Goal: Task Accomplishment & Management: Complete application form

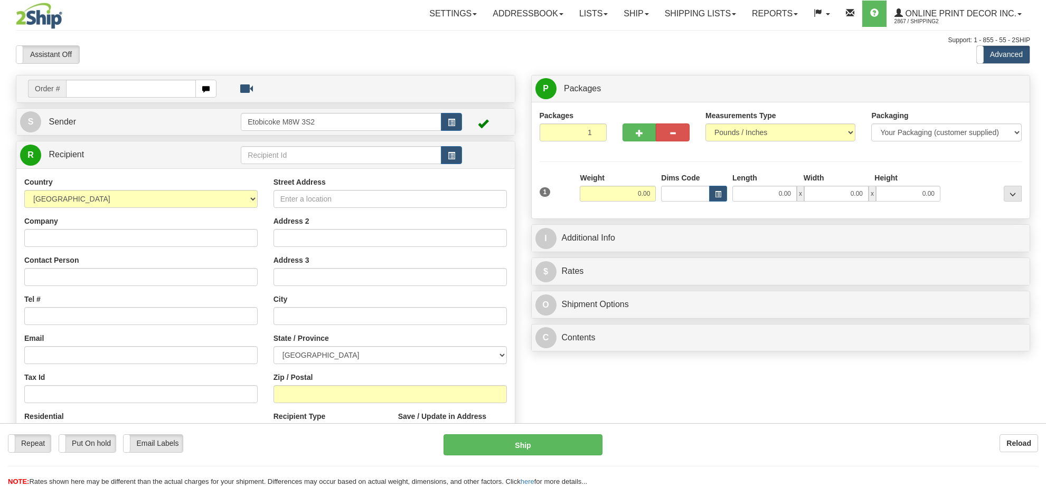
drag, startPoint x: 0, startPoint y: 0, endPoint x: 8, endPoint y: 72, distance: 72.2
click at [8, 72] on div "Toggle navigation Settings Shipping Preferences Fields Preferences New" at bounding box center [523, 297] width 1046 height 595
click at [140, 88] on input "text" at bounding box center [131, 89] width 130 height 18
type input "ca-421846"
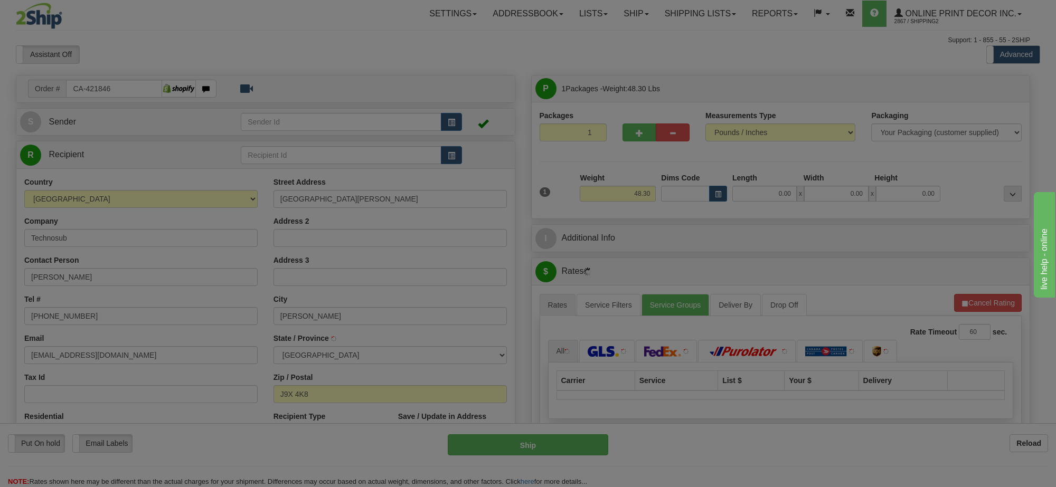
type input "ROUYN-NORANDA"
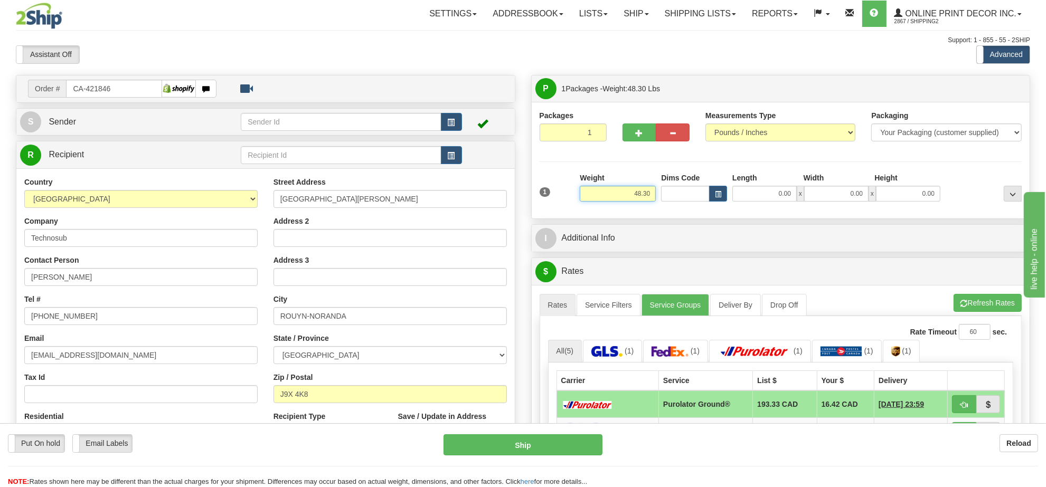
click at [624, 194] on input "48.30" at bounding box center [618, 194] width 76 height 16
type input "15.00"
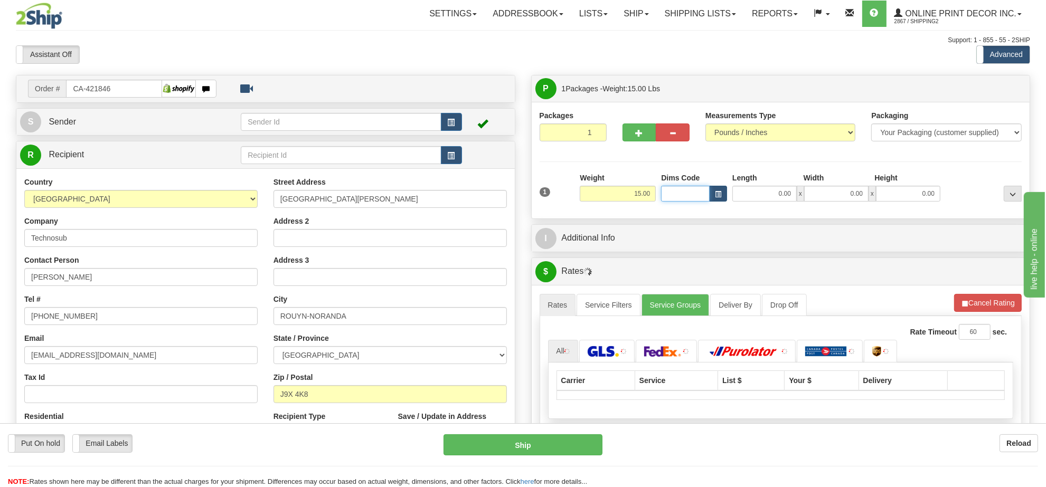
click at [707, 198] on input "Dims Code" at bounding box center [685, 194] width 49 height 16
click at [710, 200] on button "button" at bounding box center [718, 194] width 18 height 16
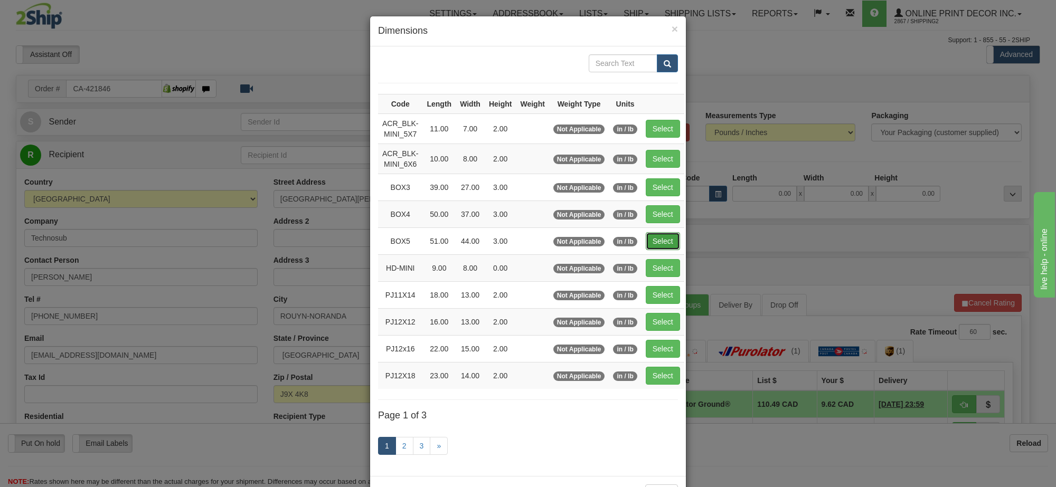
click at [648, 241] on button "Select" at bounding box center [663, 241] width 34 height 18
type input "BOX5"
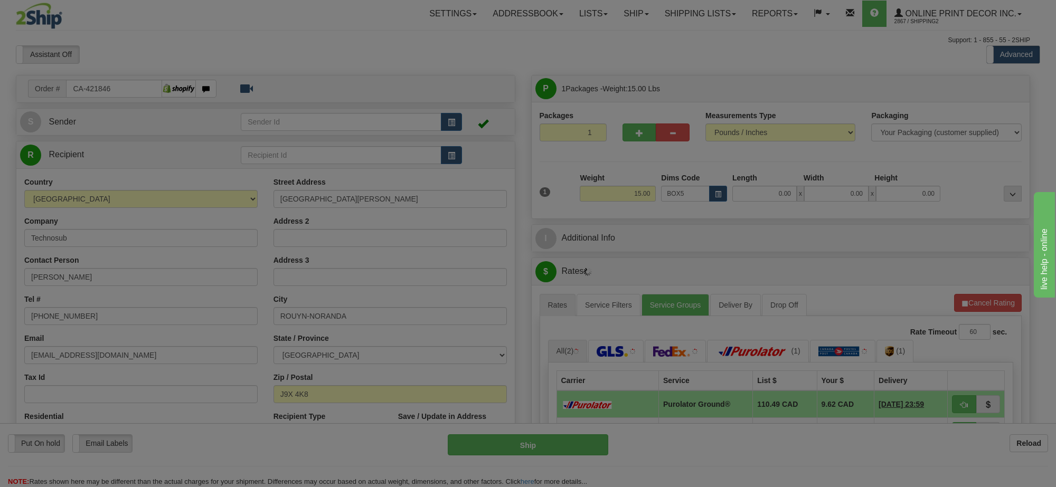
type input "51.00"
type input "44.00"
type input "3.00"
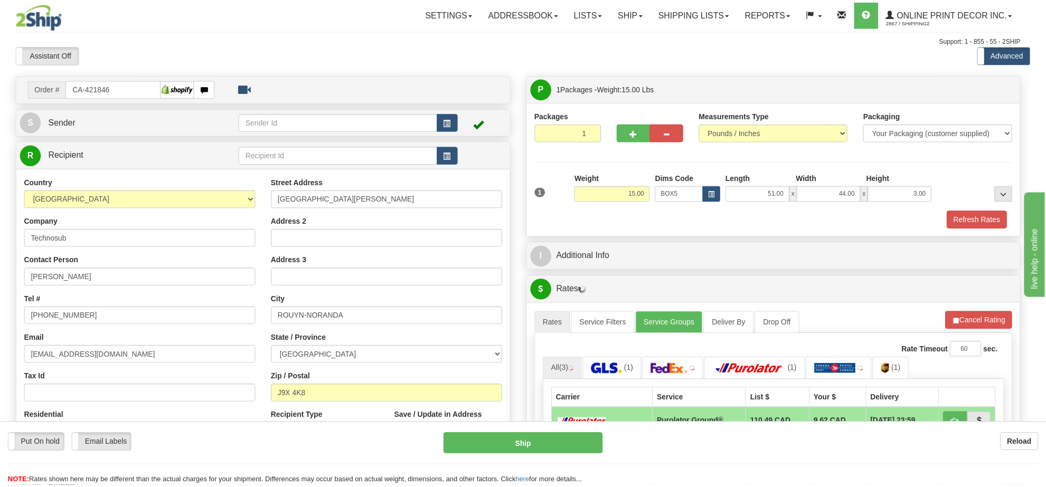
scroll to position [66, 0]
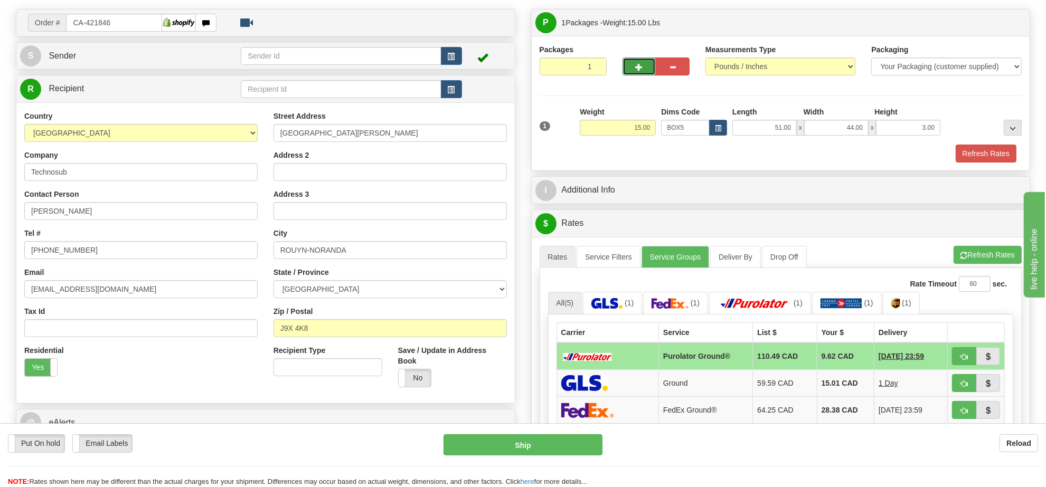
click at [634, 69] on button "button" at bounding box center [639, 67] width 34 height 18
radio input "true"
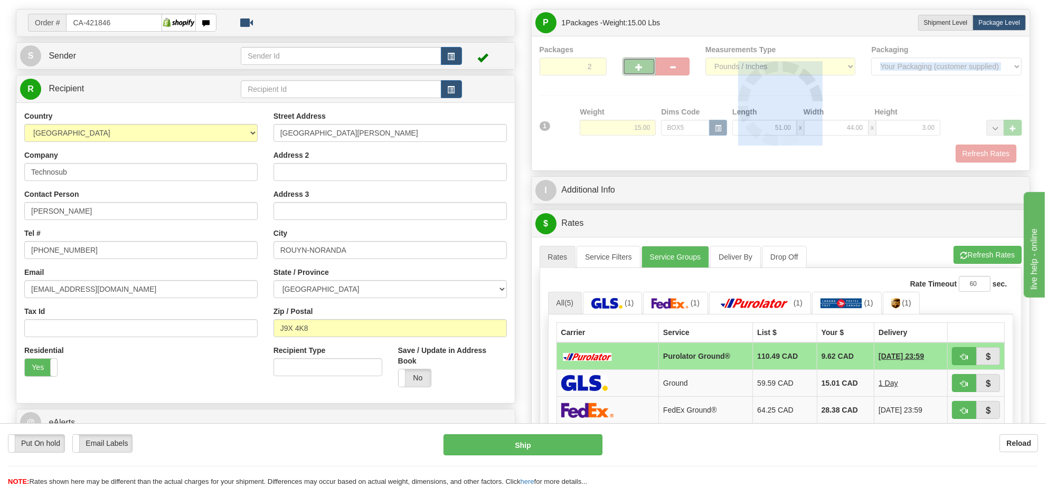
click at [635, 69] on div at bounding box center [781, 103] width 482 height 118
click at [636, 69] on span "button" at bounding box center [639, 67] width 7 height 7
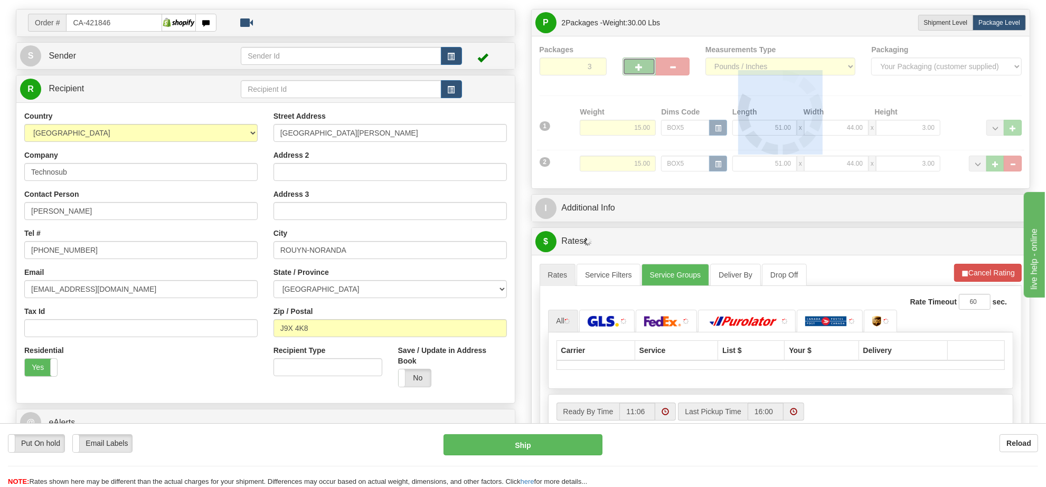
click at [636, 69] on div at bounding box center [781, 112] width 482 height 136
click at [637, 67] on div at bounding box center [781, 112] width 482 height 136
click at [638, 67] on div "Packages 3 2 Measurements Type" at bounding box center [781, 112] width 482 height 136
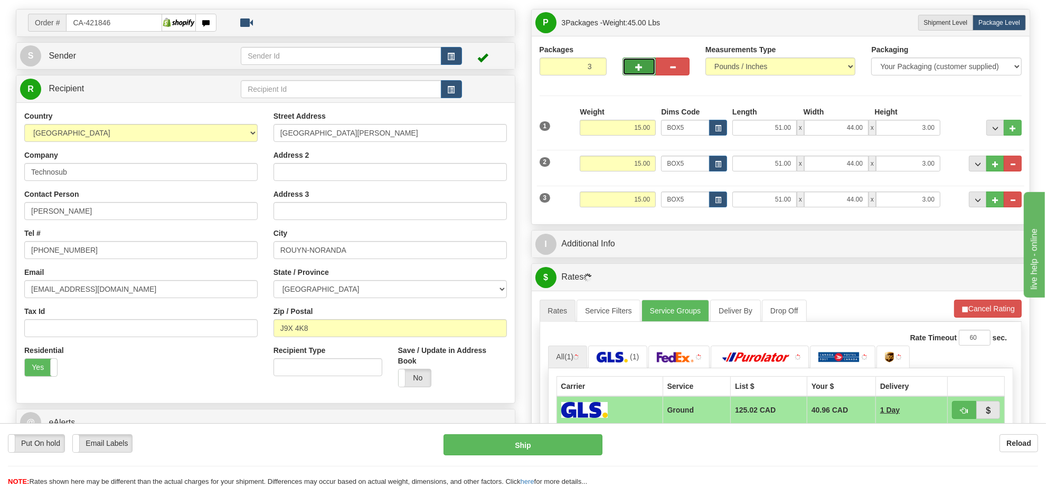
click at [638, 67] on span "button" at bounding box center [639, 67] width 7 height 7
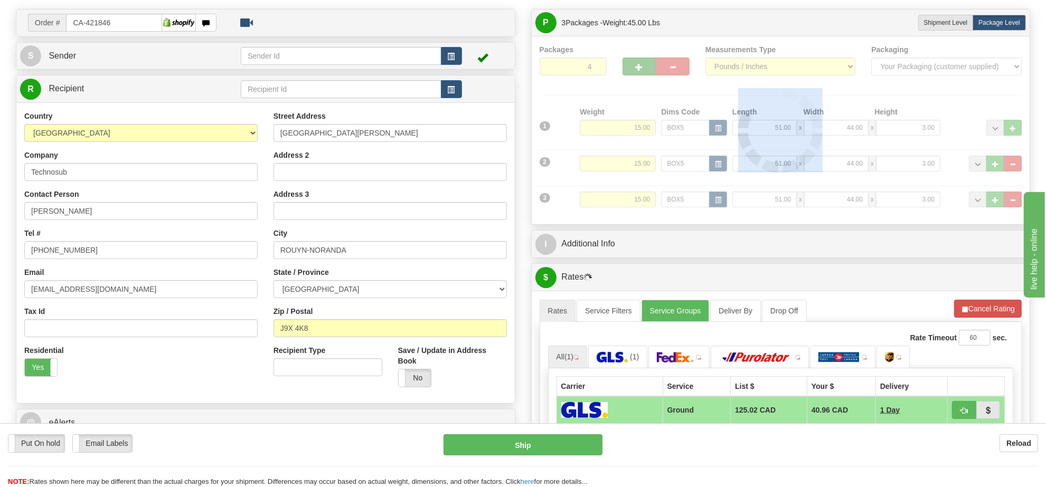
click at [638, 67] on div at bounding box center [781, 130] width 482 height 172
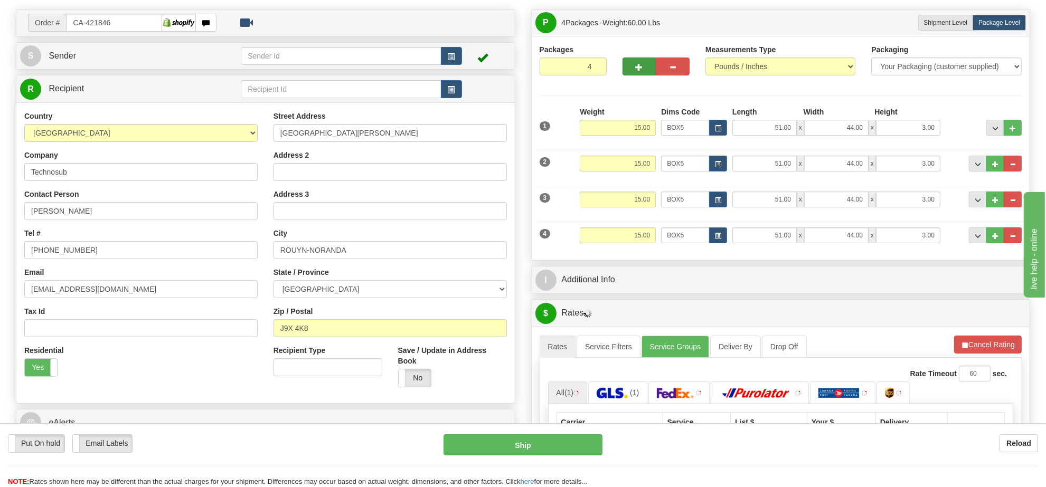
click at [638, 67] on div "Packages 4 4 Measurements Type" at bounding box center [781, 148] width 482 height 208
click at [639, 67] on span "button" at bounding box center [639, 67] width 7 height 7
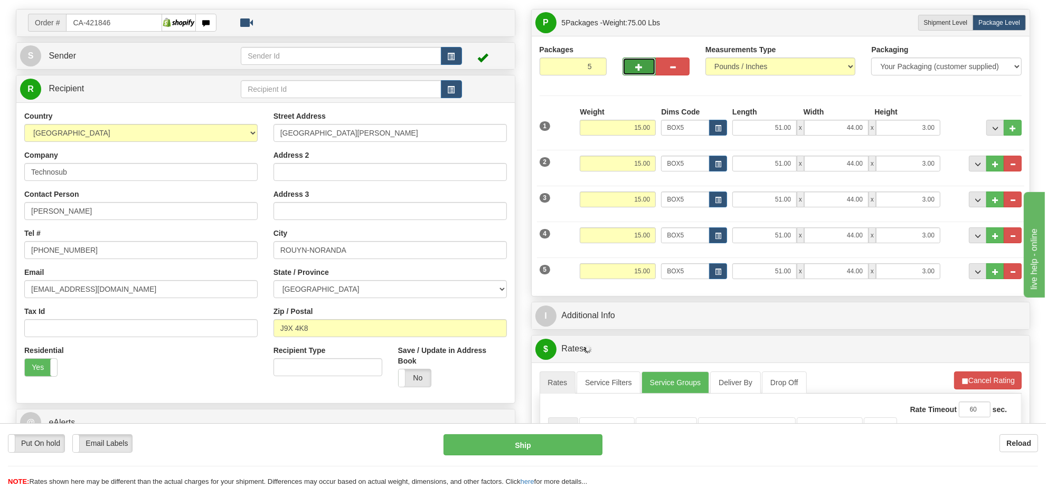
click at [640, 67] on span "button" at bounding box center [639, 67] width 7 height 7
type input "6"
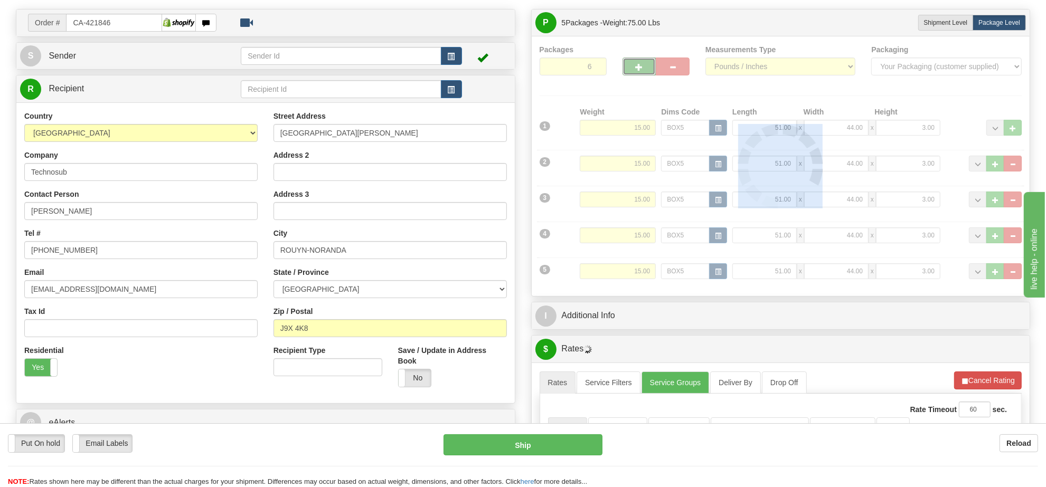
scroll to position [264, 0]
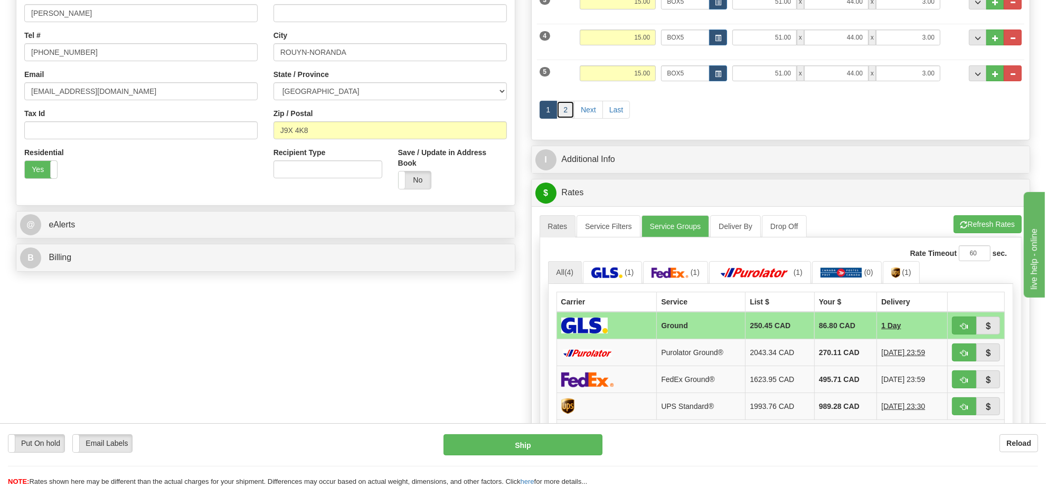
click at [565, 114] on link "2" at bounding box center [565, 110] width 18 height 18
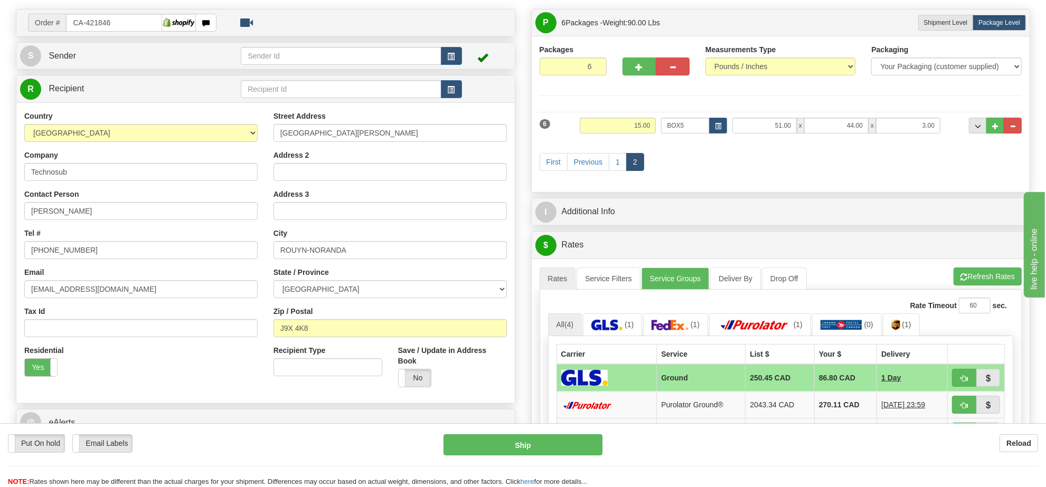
scroll to position [0, 0]
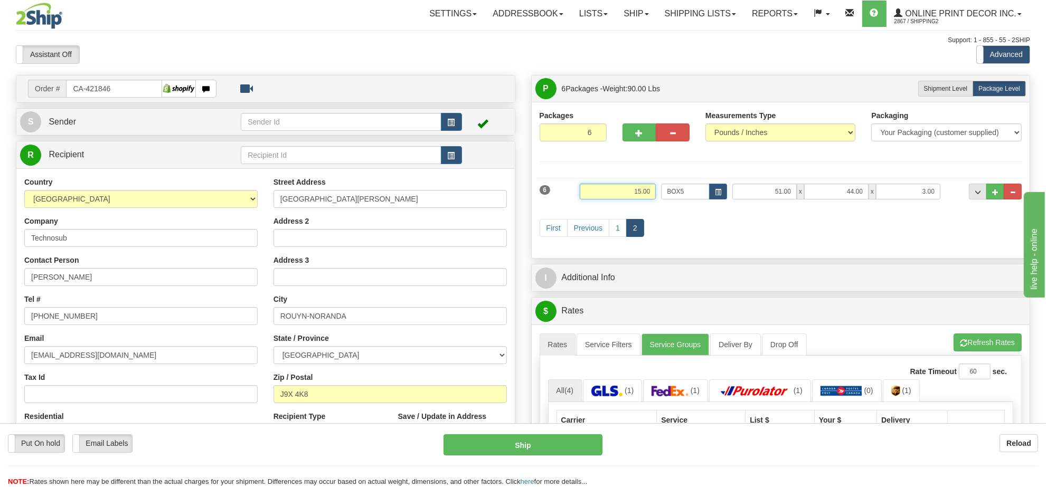
click at [623, 196] on input "15.00" at bounding box center [618, 192] width 76 height 16
type input "23.00"
click at [711, 185] on button "button" at bounding box center [718, 192] width 18 height 16
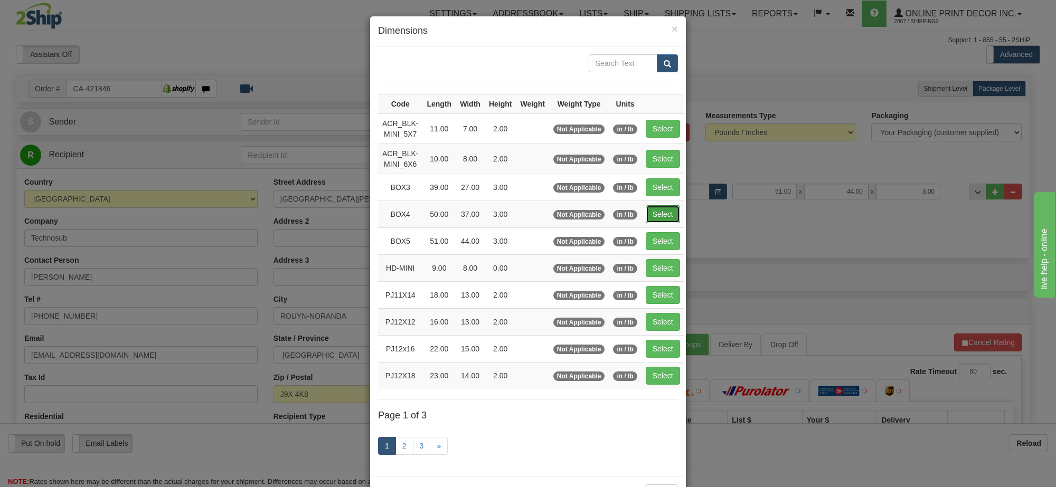
click at [662, 210] on button "Select" at bounding box center [663, 214] width 34 height 18
type input "BOX4"
type input "50.00"
type input "37.00"
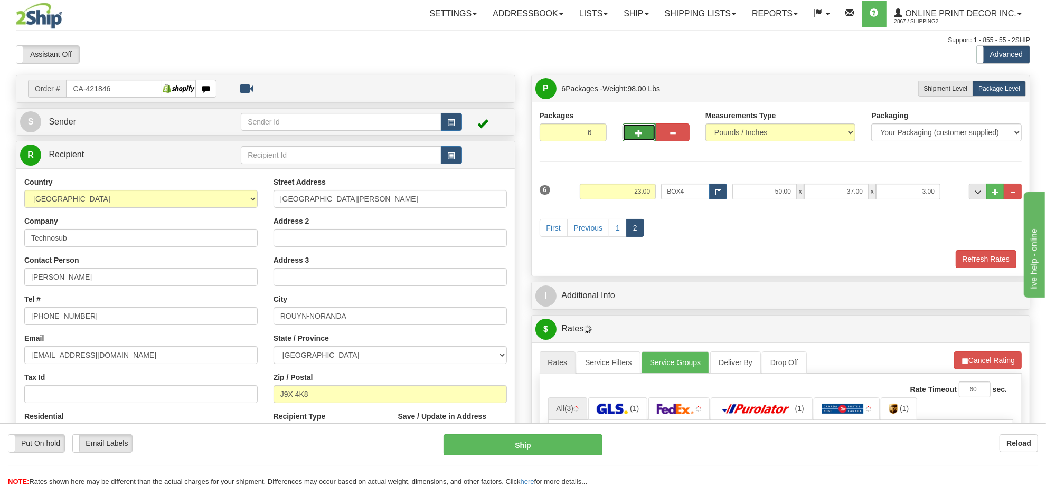
click at [636, 135] on span "button" at bounding box center [639, 133] width 7 height 7
type input "7"
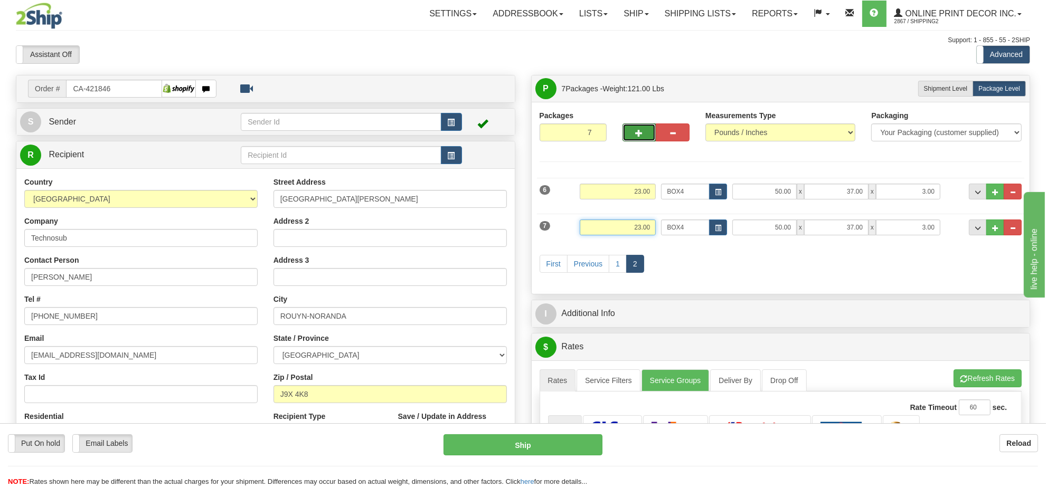
click at [639, 226] on input "23.00" at bounding box center [618, 228] width 76 height 16
type input "15.00"
click at [719, 230] on span "button" at bounding box center [718, 228] width 6 height 6
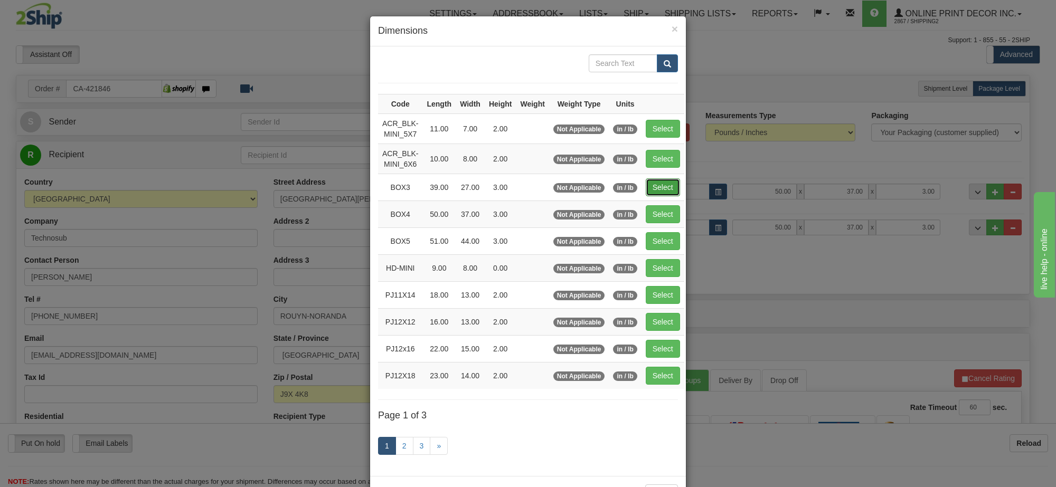
click at [671, 189] on button "Select" at bounding box center [663, 187] width 34 height 18
type input "BOX3"
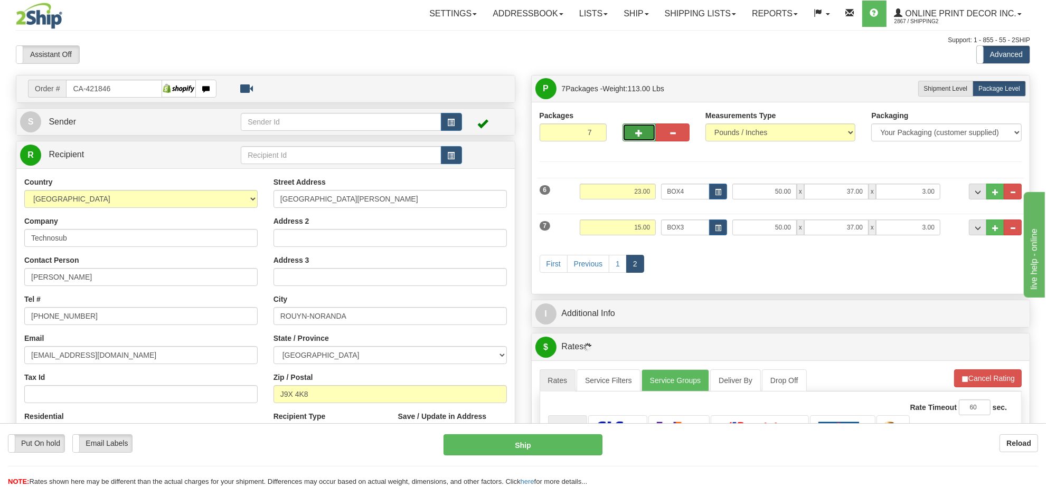
click at [642, 139] on button "button" at bounding box center [639, 133] width 34 height 18
type input "8"
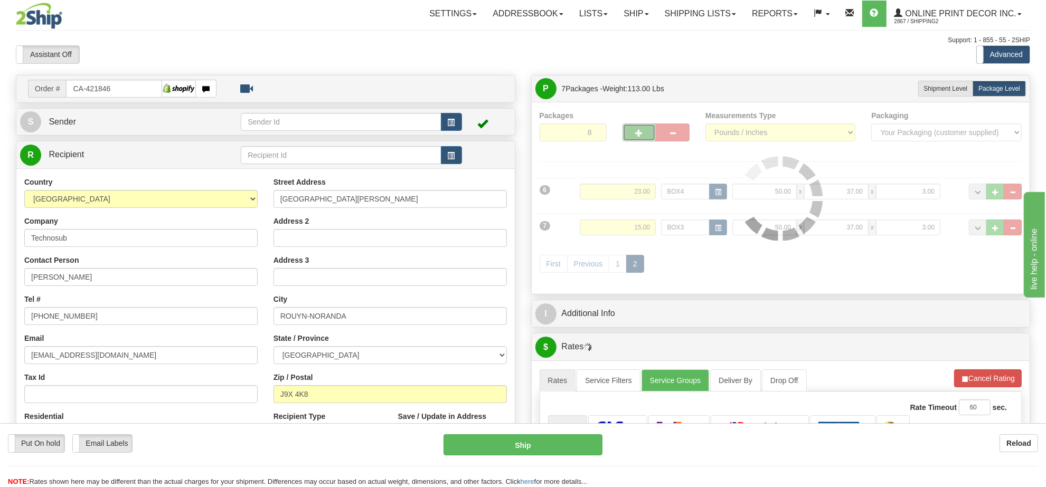
type input "39.00"
type input "27.00"
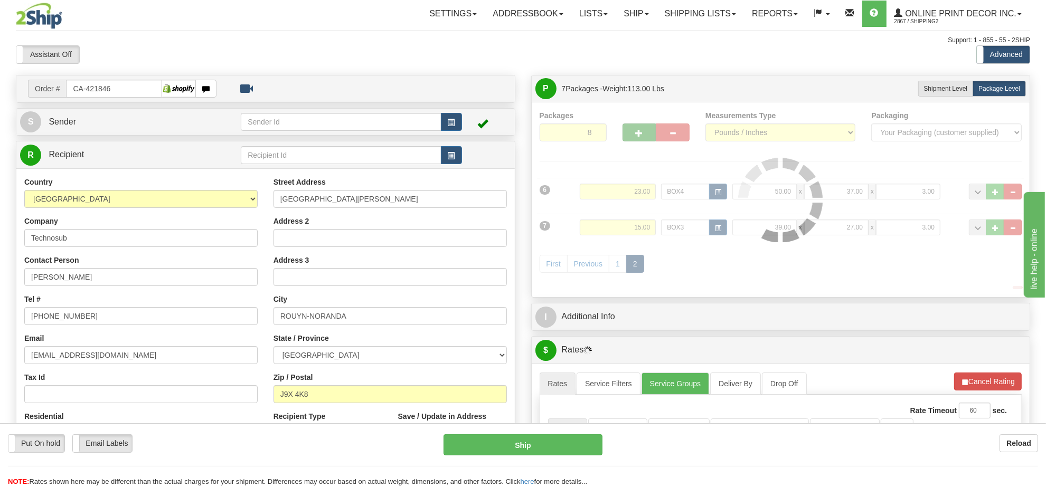
click at [642, 139] on div at bounding box center [781, 199] width 482 height 179
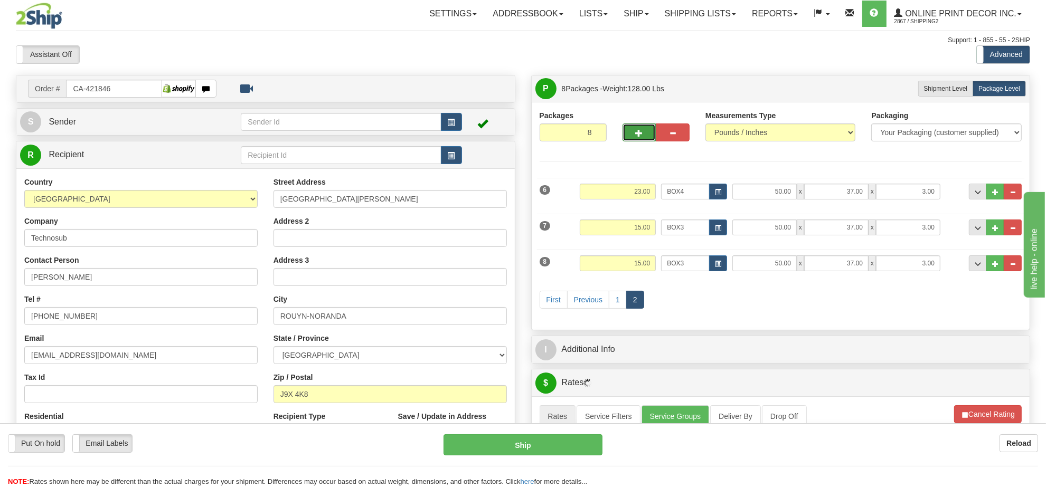
click at [642, 139] on button "button" at bounding box center [639, 133] width 34 height 18
type input "9"
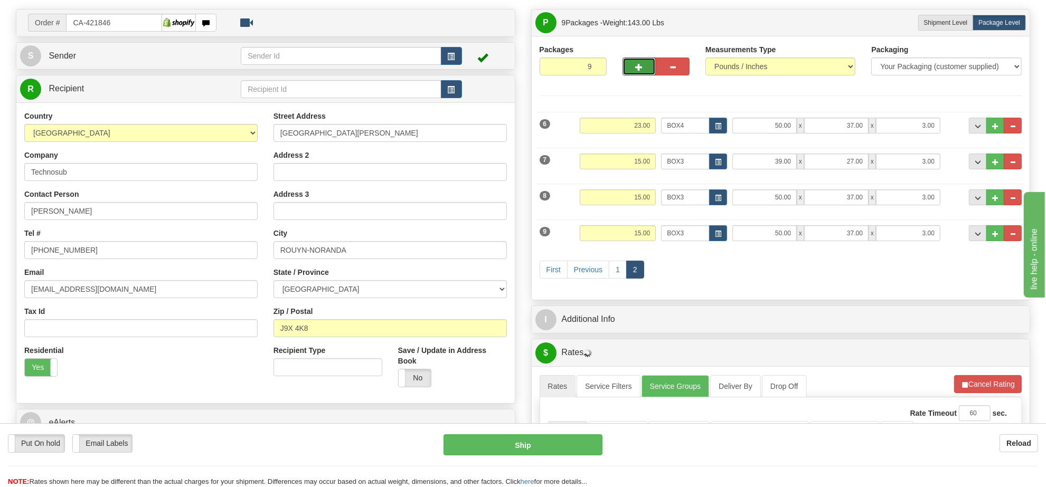
scroll to position [198, 0]
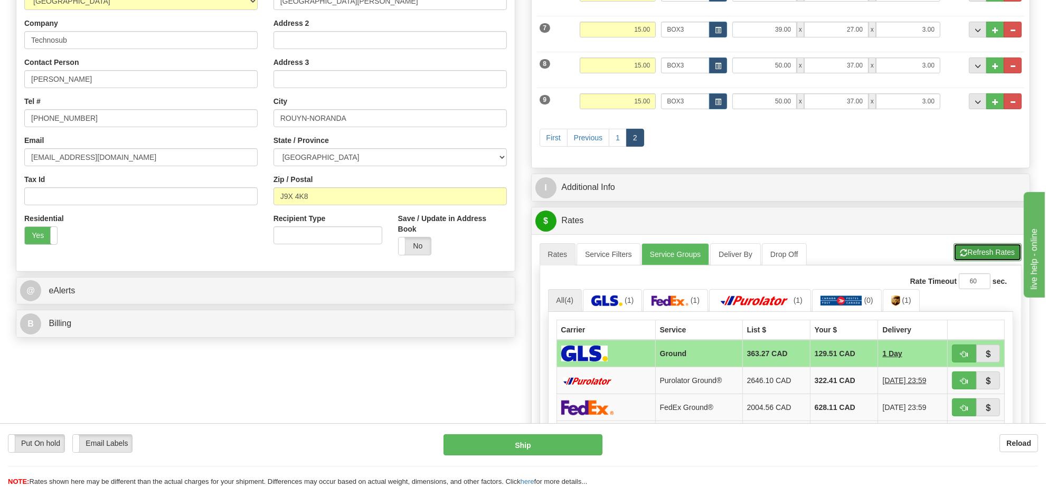
click at [972, 260] on button "Refresh Rates" at bounding box center [987, 252] width 68 height 18
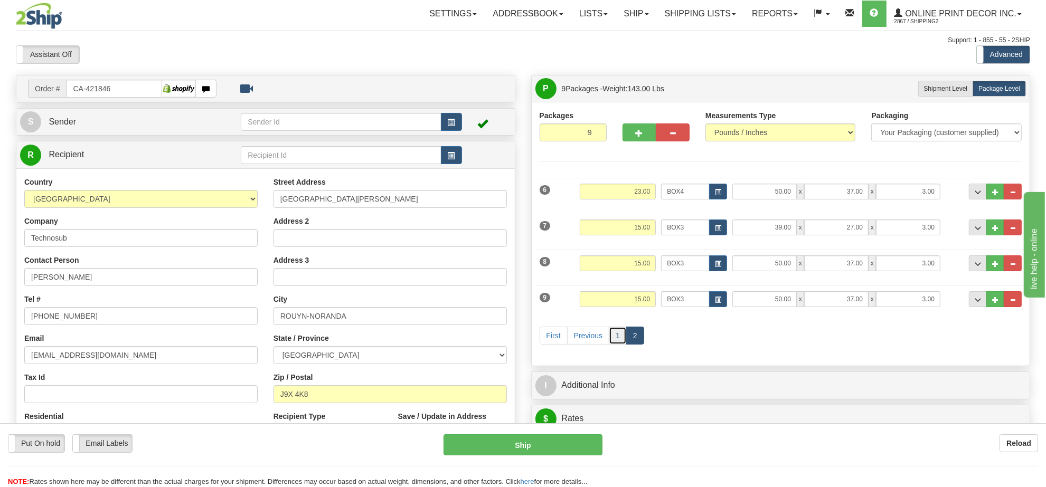
click at [620, 342] on link "1" at bounding box center [618, 336] width 18 height 18
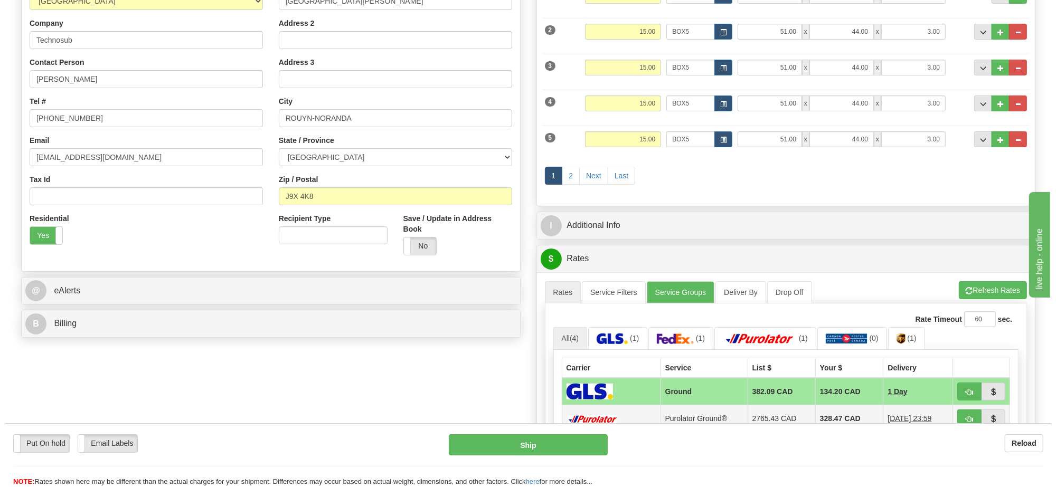
scroll to position [330, 0]
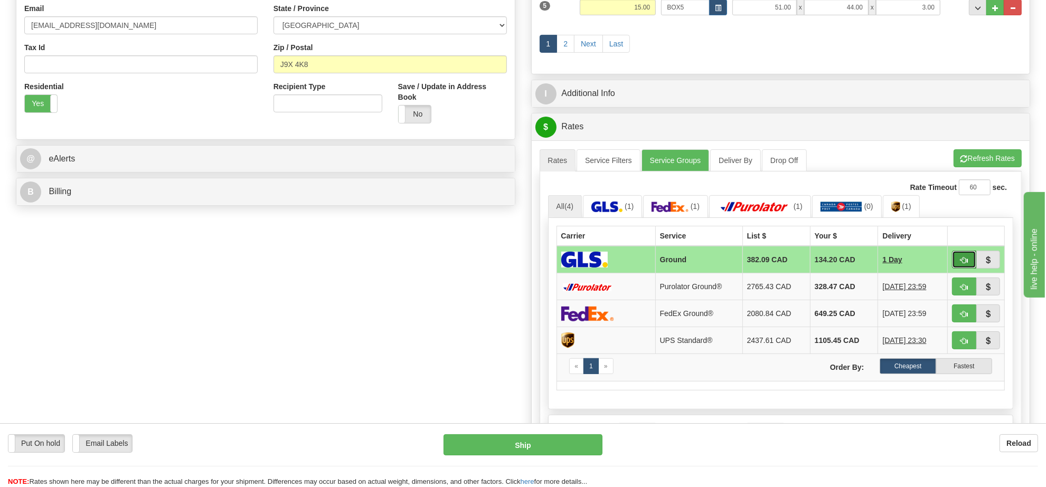
click at [960, 264] on span "button" at bounding box center [963, 260] width 7 height 7
type input "1"
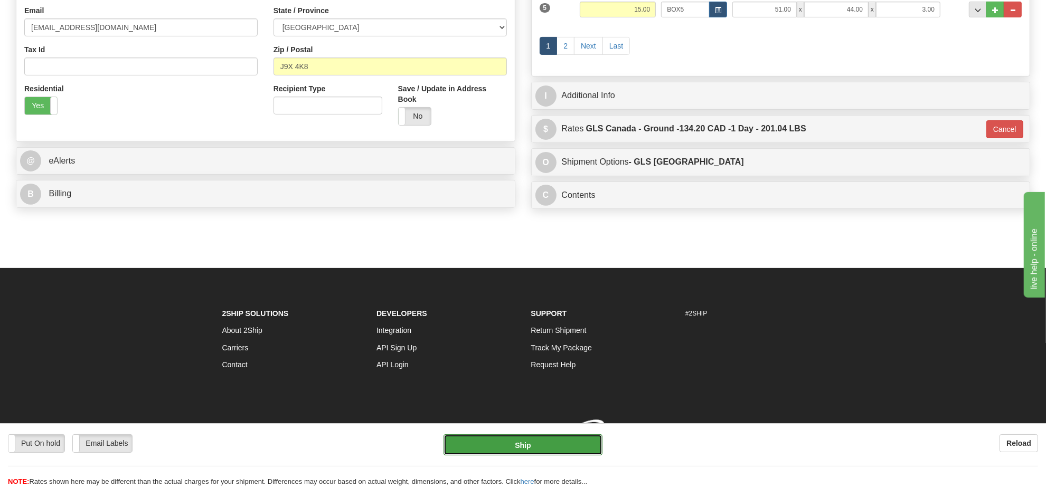
click at [587, 441] on button "Ship" at bounding box center [522, 444] width 158 height 21
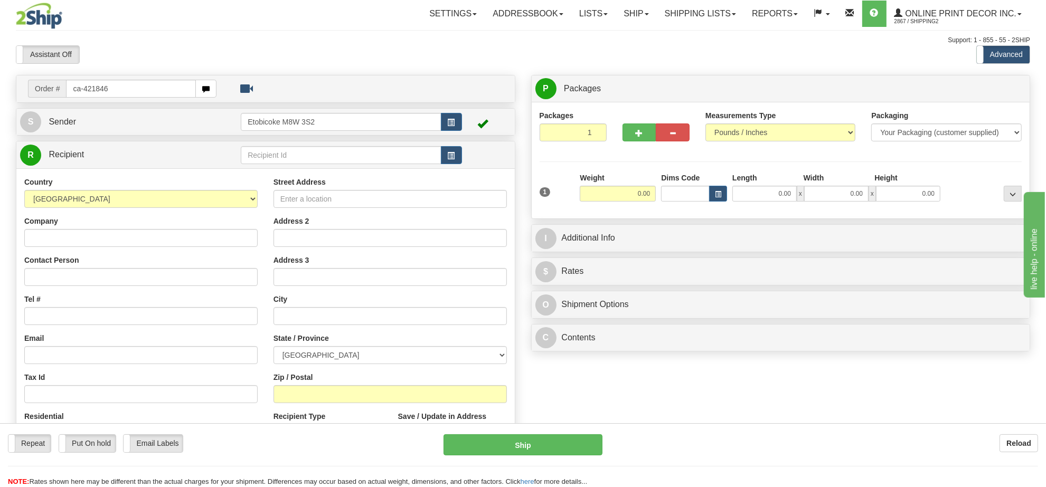
type input "ca-421846"
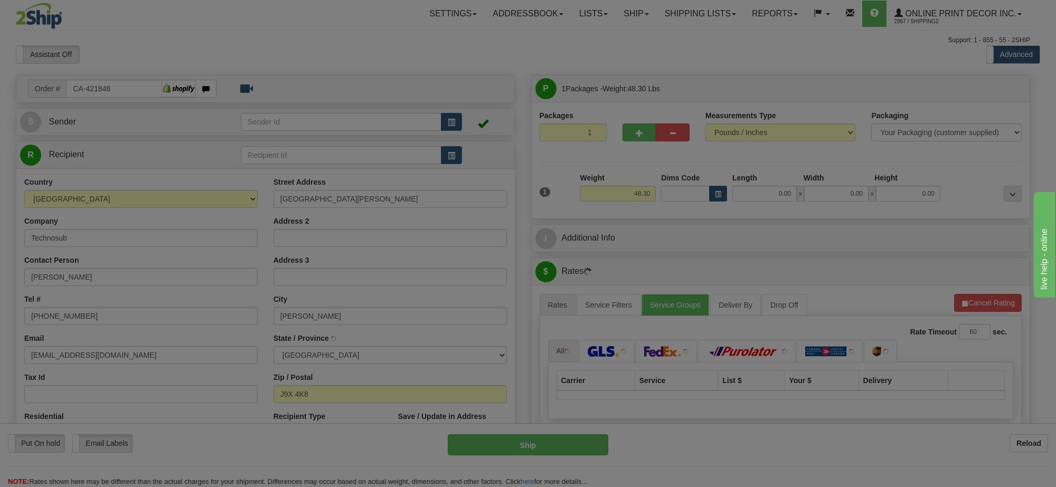
type input "ROUYN-NORANDA"
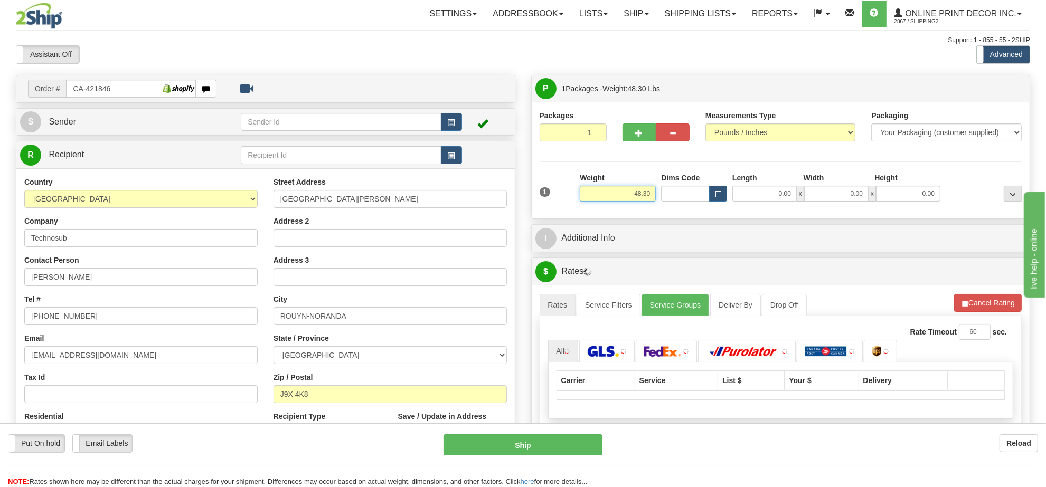
click at [639, 195] on input "48.30" at bounding box center [618, 194] width 76 height 16
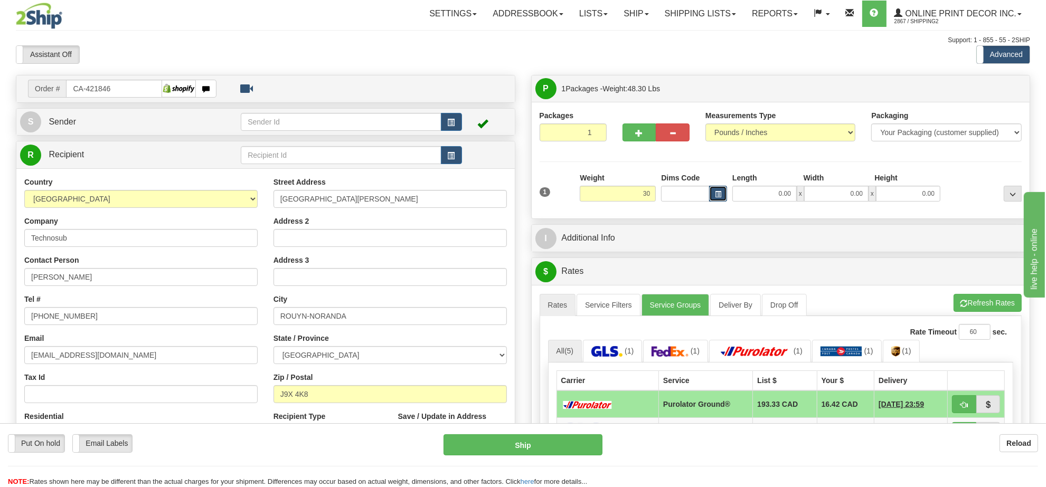
click at [722, 194] on button "button" at bounding box center [718, 194] width 18 height 16
type input "30.00"
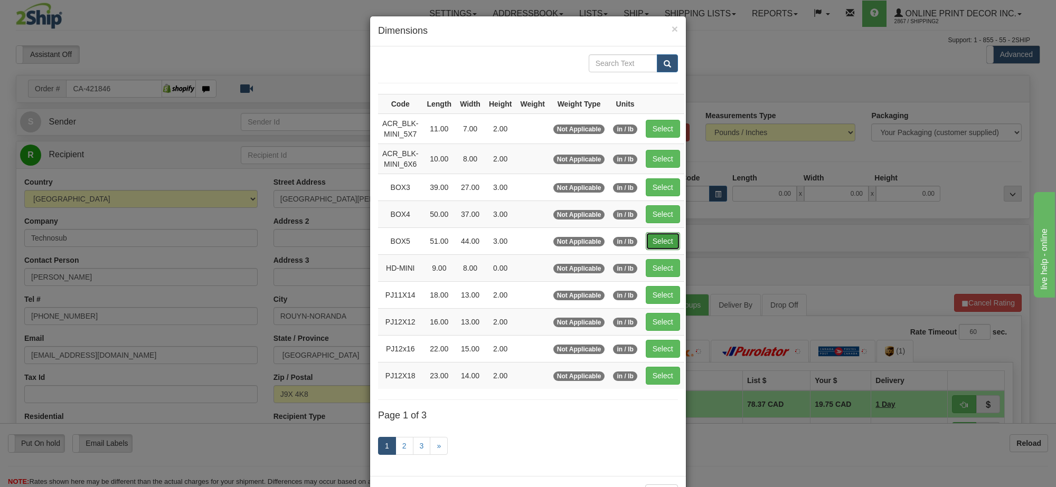
click at [671, 241] on button "Select" at bounding box center [663, 241] width 34 height 18
type input "BOX5"
type input "51.00"
type input "44.00"
type input "3.00"
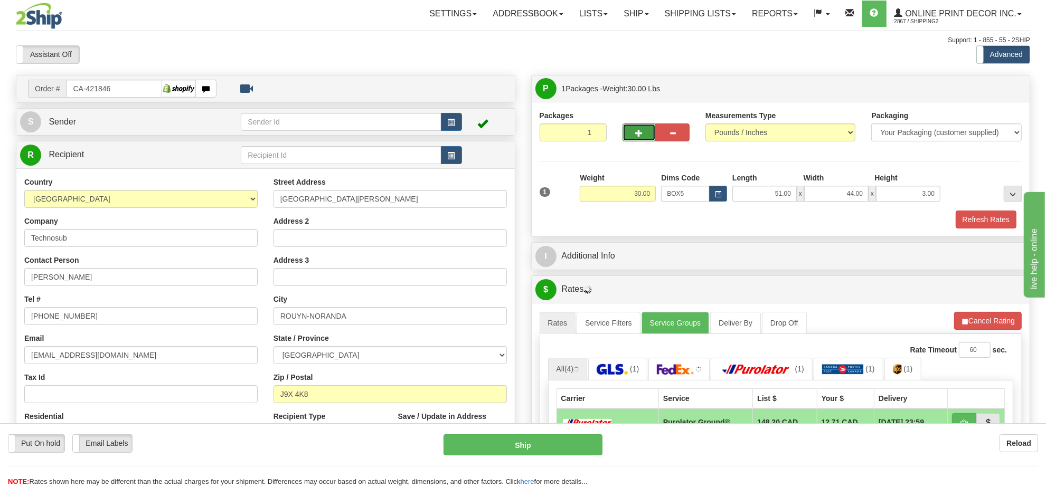
click at [642, 141] on button "button" at bounding box center [639, 133] width 34 height 18
radio input "true"
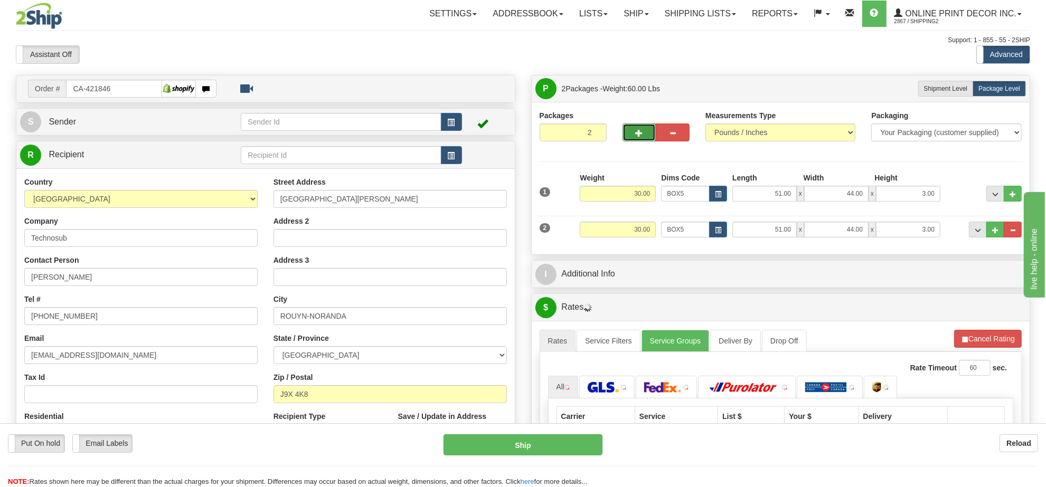
click at [641, 140] on button "button" at bounding box center [639, 133] width 34 height 18
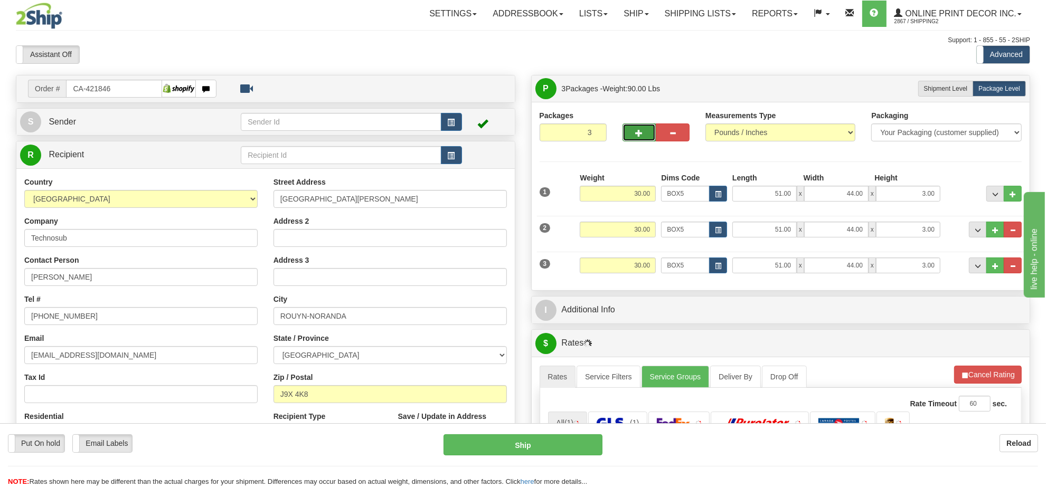
click at [641, 140] on button "button" at bounding box center [639, 133] width 34 height 18
type input "4"
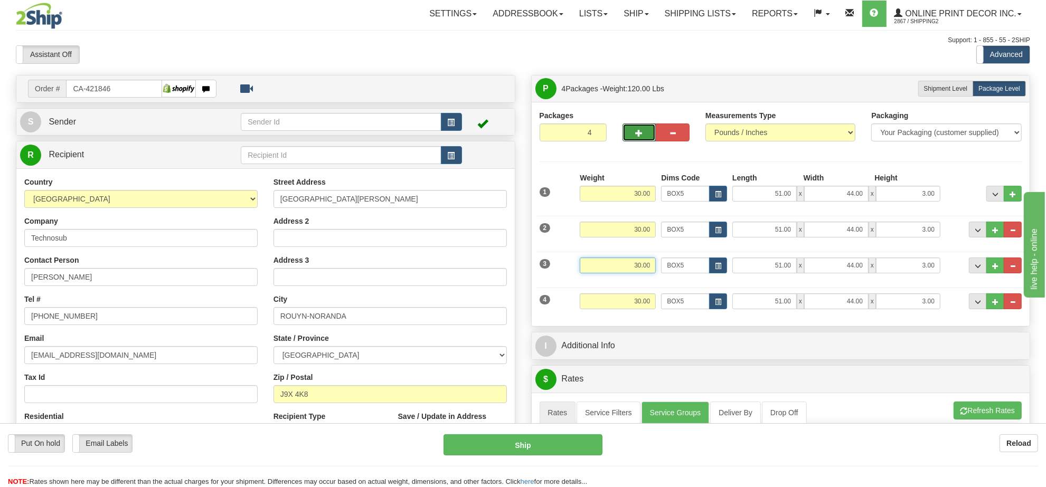
click at [638, 269] on input "30.00" at bounding box center [618, 266] width 76 height 16
type input "15.00"
click at [637, 302] on input "30.00" at bounding box center [618, 302] width 76 height 16
click at [638, 302] on input "30.00" at bounding box center [618, 302] width 76 height 16
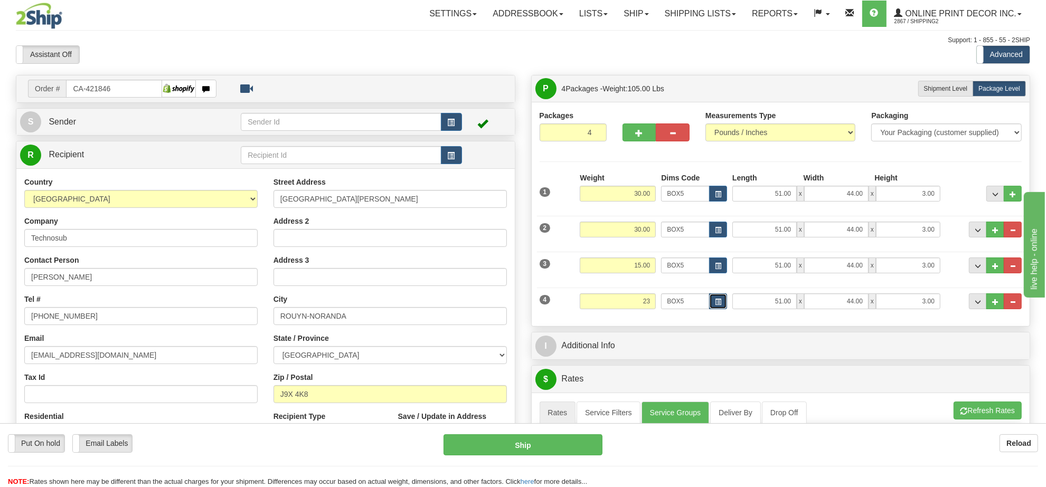
type input "23.00"
click at [716, 299] on button "button" at bounding box center [718, 302] width 18 height 16
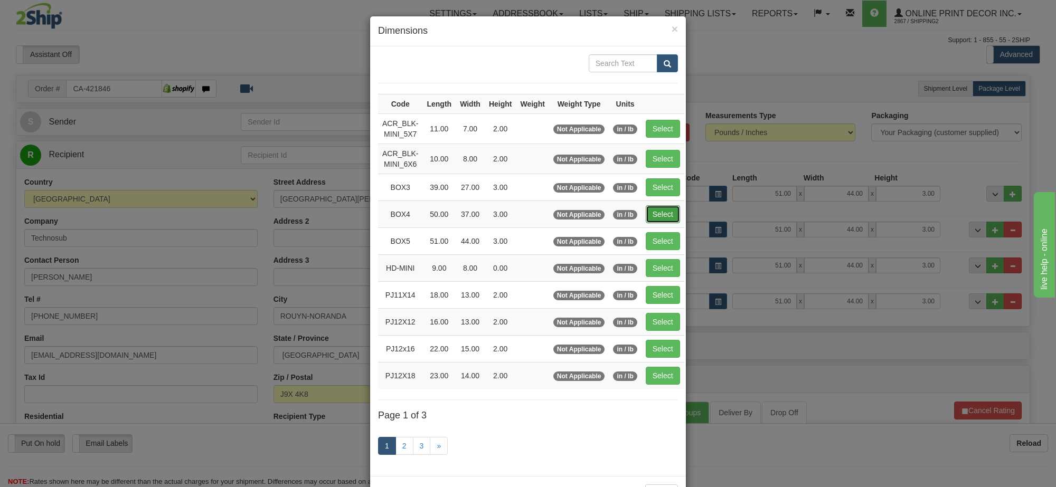
click at [660, 209] on button "Select" at bounding box center [663, 214] width 34 height 18
type input "BOX4"
type input "50.00"
type input "37.00"
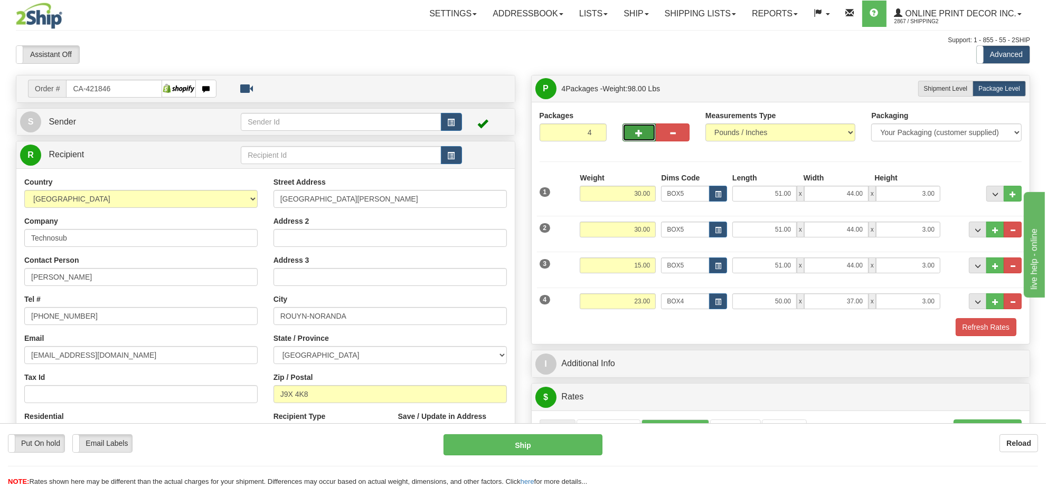
click at [640, 138] on button "button" at bounding box center [639, 133] width 34 height 18
type input "5"
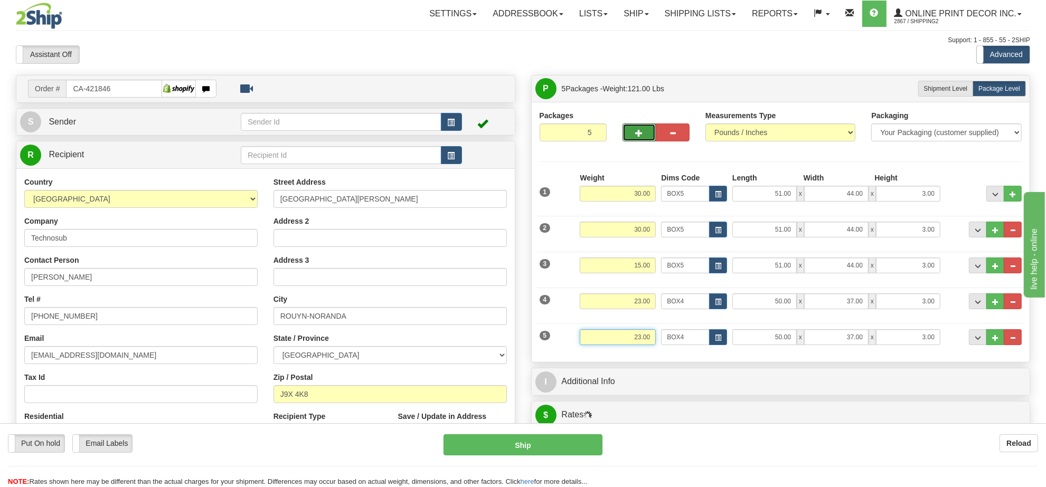
click at [631, 335] on input "23.00" at bounding box center [618, 337] width 76 height 16
type input "15.00"
click at [724, 338] on button "button" at bounding box center [718, 337] width 18 height 16
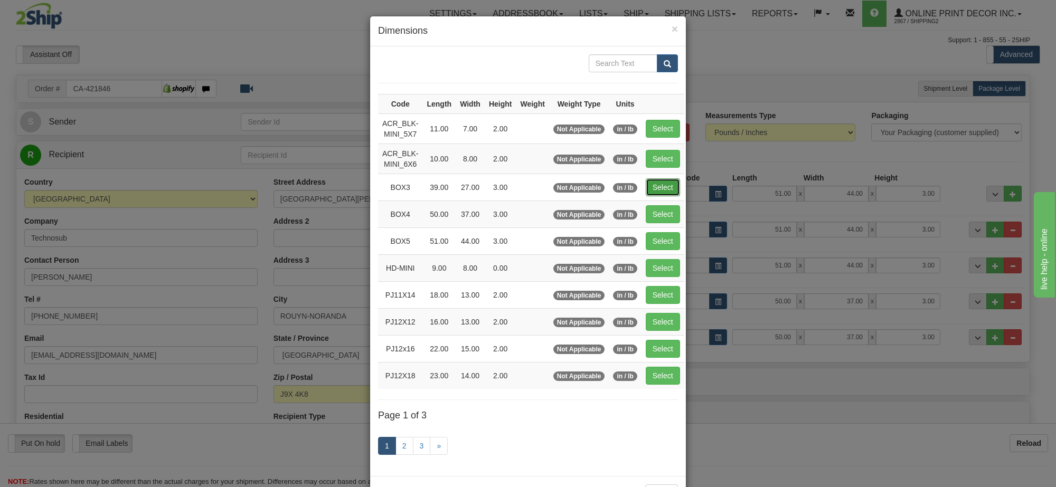
click at [670, 191] on button "Select" at bounding box center [663, 187] width 34 height 18
type input "BOX3"
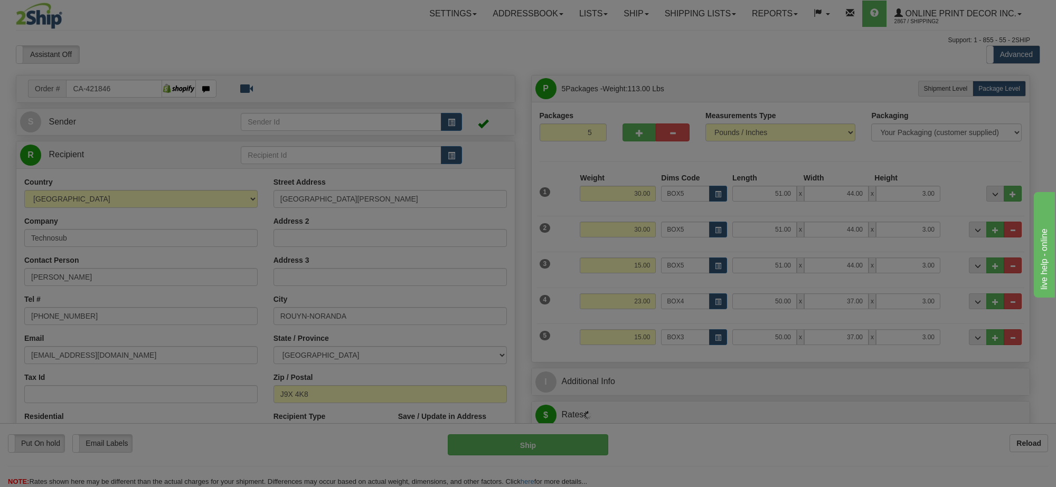
type input "39.00"
type input "27.00"
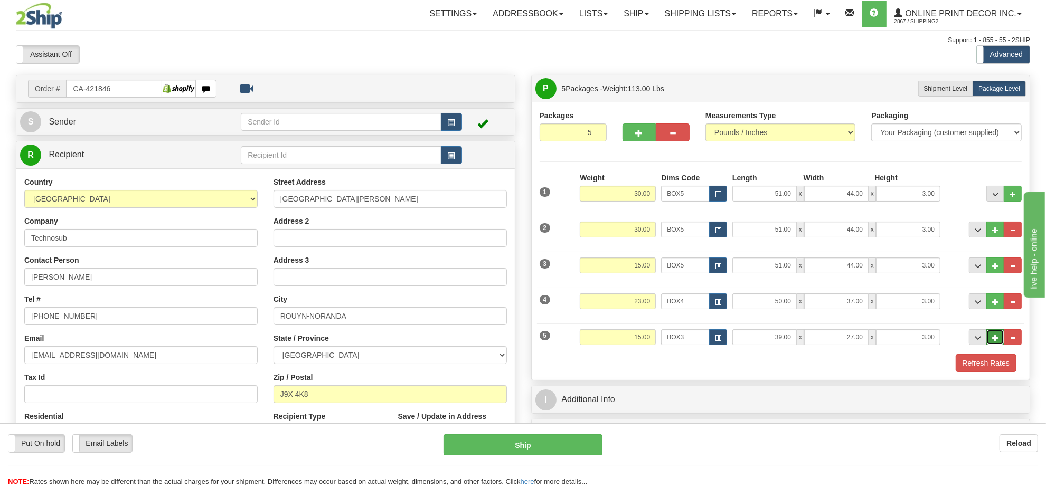
click at [991, 334] on button "..." at bounding box center [995, 337] width 18 height 16
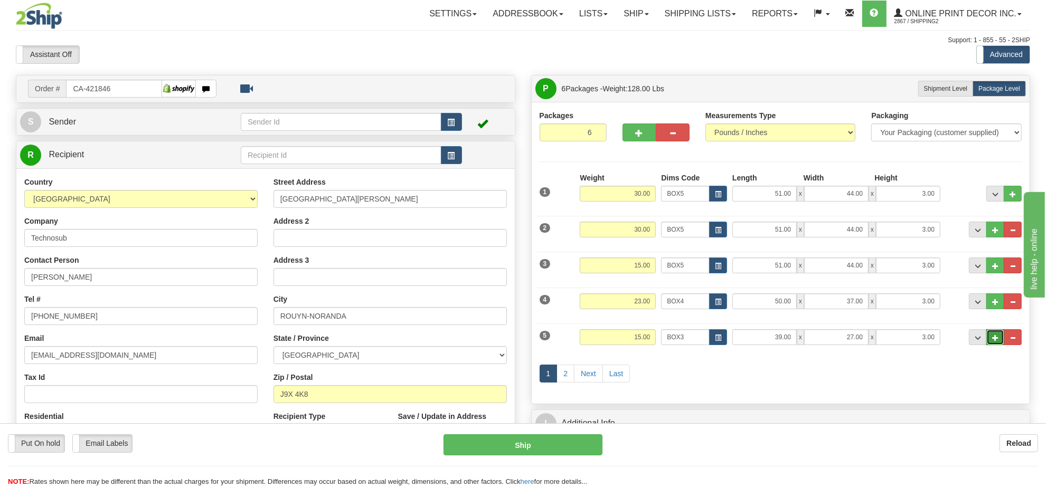
click at [994, 345] on button "..." at bounding box center [995, 337] width 18 height 16
type input "7"
click at [565, 379] on link "2" at bounding box center [565, 374] width 18 height 18
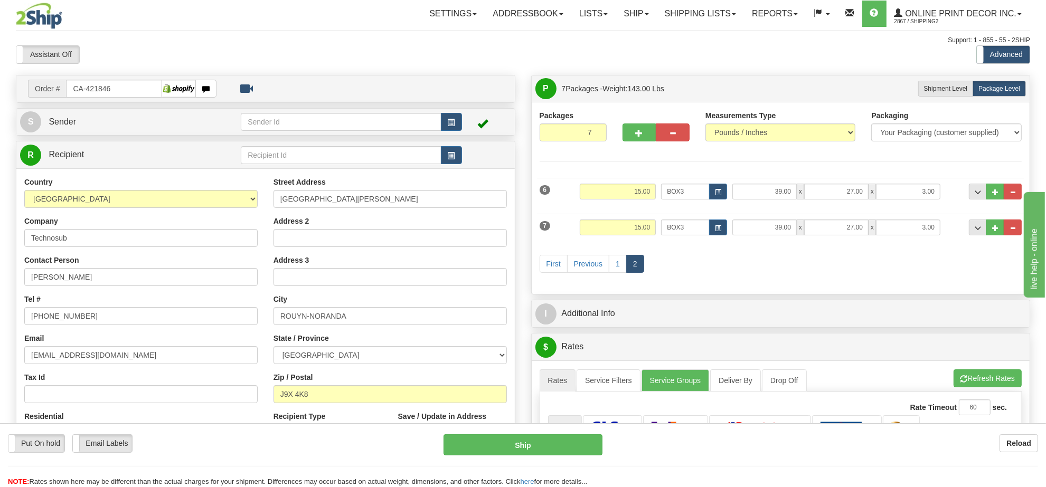
scroll to position [132, 0]
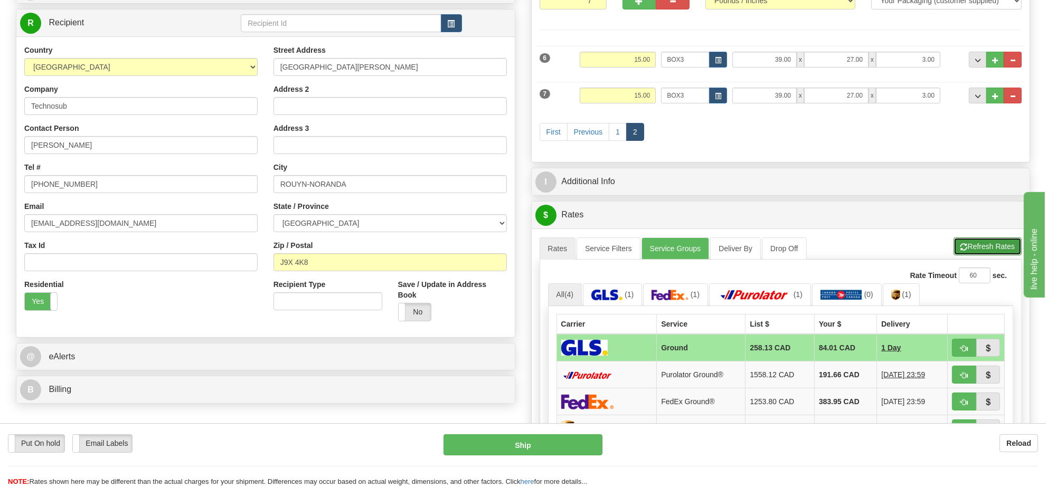
click at [978, 252] on button "Refresh Rates" at bounding box center [987, 247] width 68 height 18
